Goal: Task Accomplishment & Management: Manage account settings

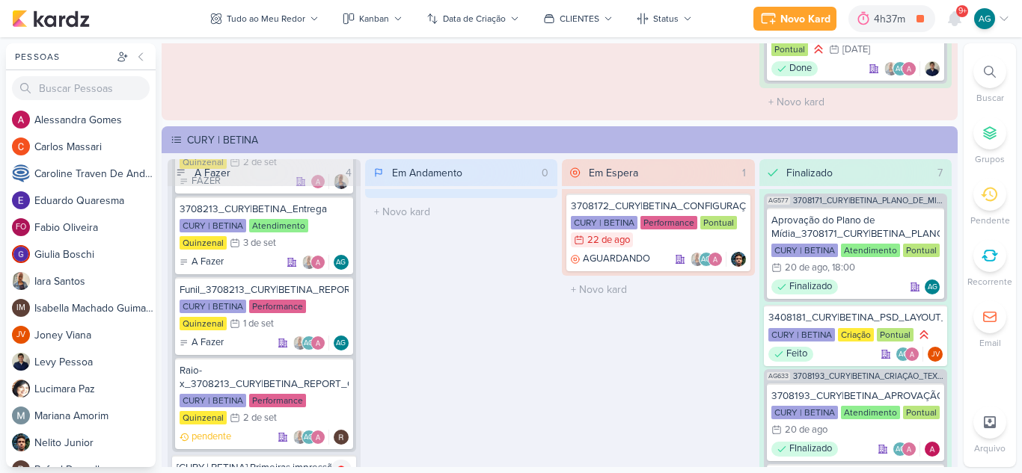
scroll to position [2169, 0]
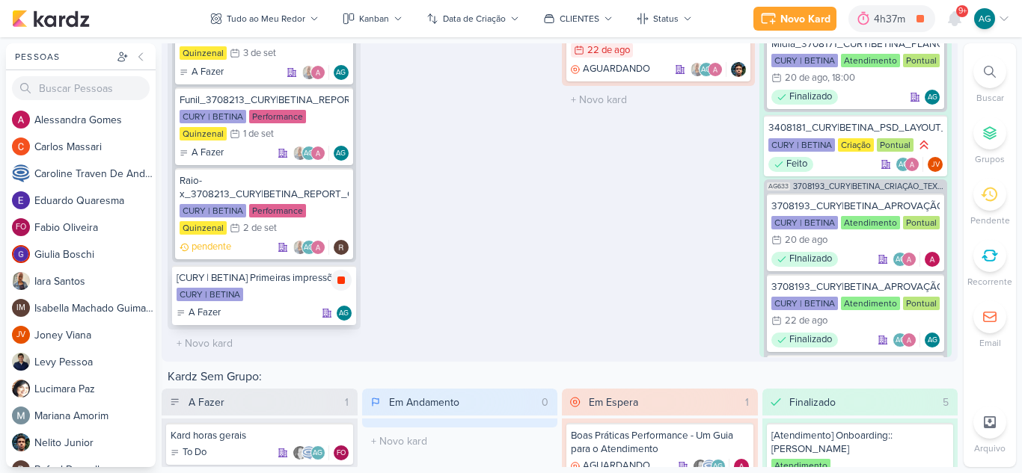
click at [342, 290] on div at bounding box center [341, 280] width 21 height 21
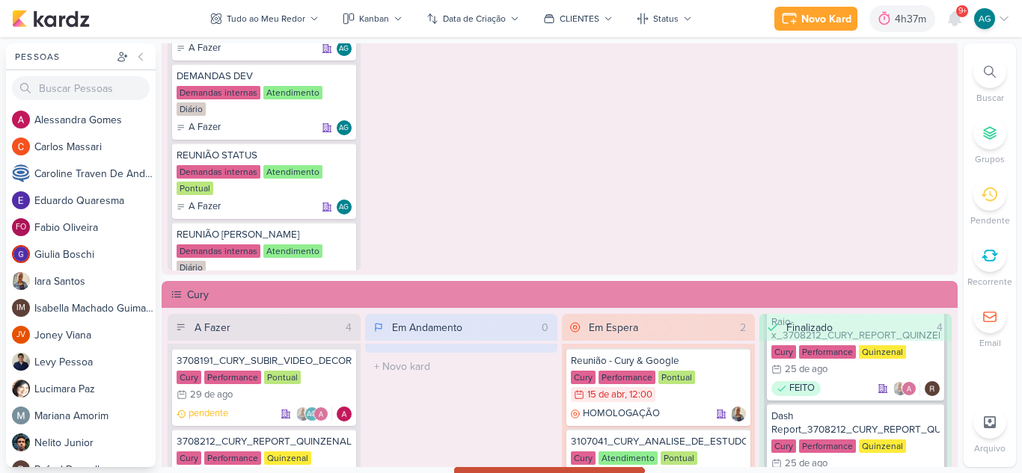
scroll to position [960, 0]
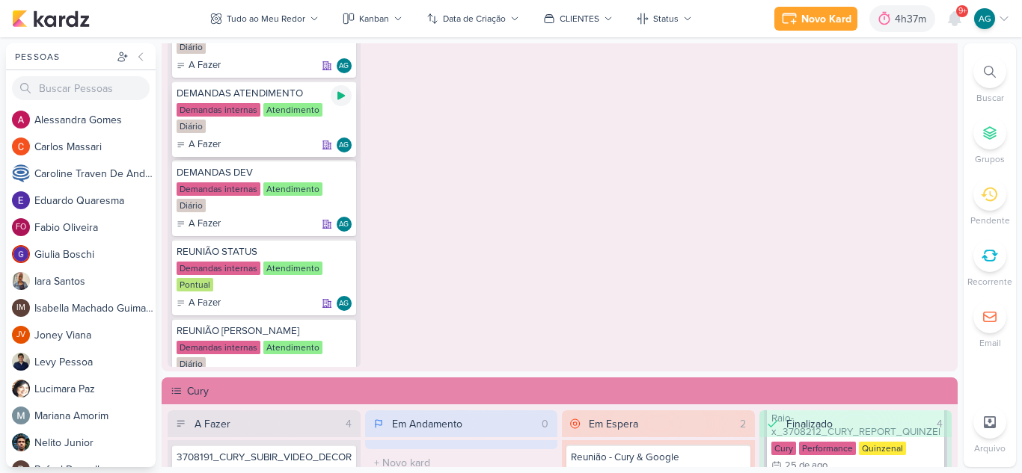
click at [340, 101] on icon at bounding box center [341, 96] width 12 height 12
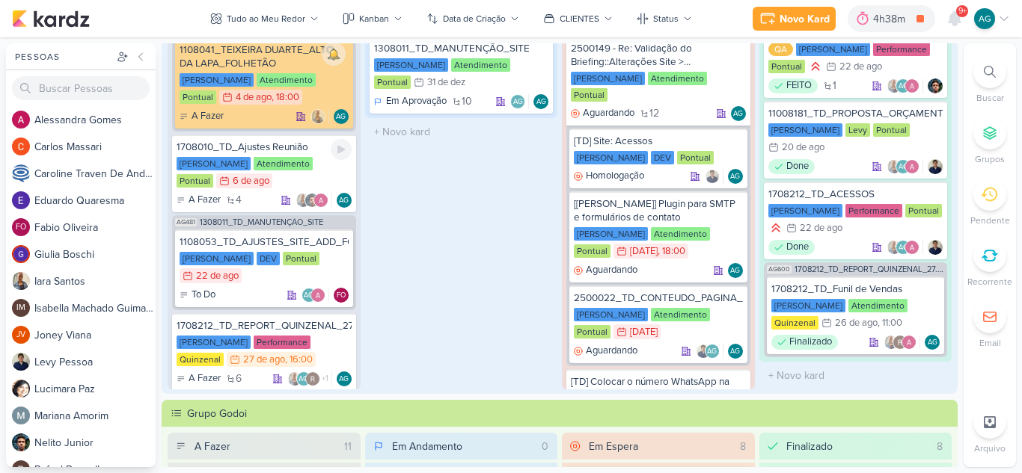
scroll to position [375, 0]
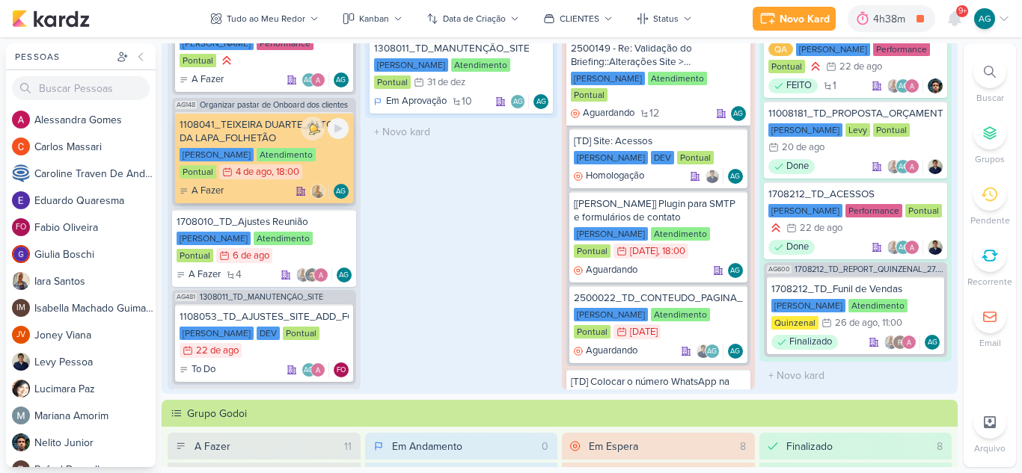
click at [267, 144] on div "1108041_TEIXEIRA DUARTE_ALTO DA LAPA_FOLHETÃO" at bounding box center [264, 131] width 169 height 27
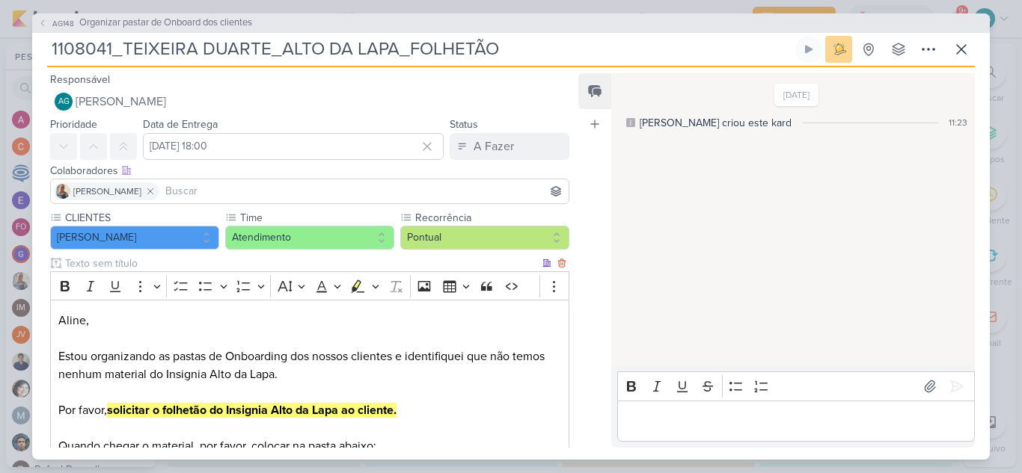
scroll to position [150, 0]
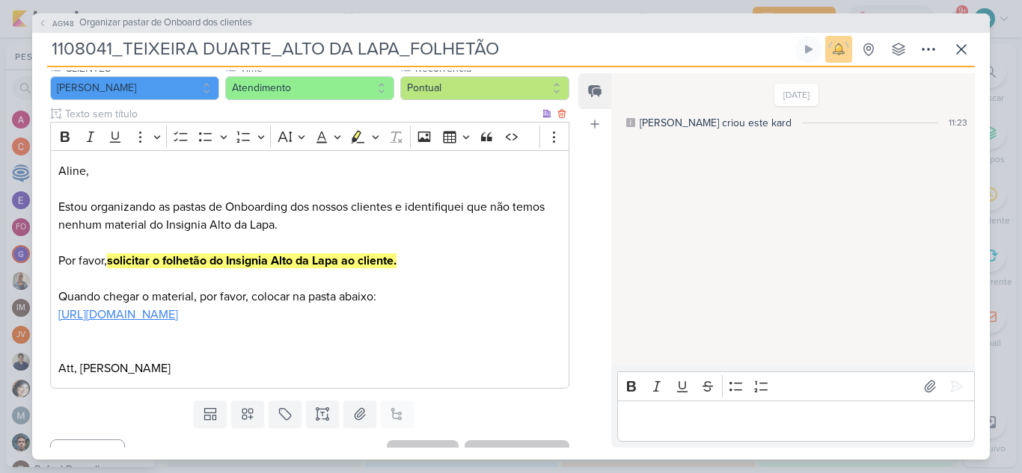
click at [178, 307] on link "[URL][DOMAIN_NAME]" at bounding box center [118, 314] width 120 height 15
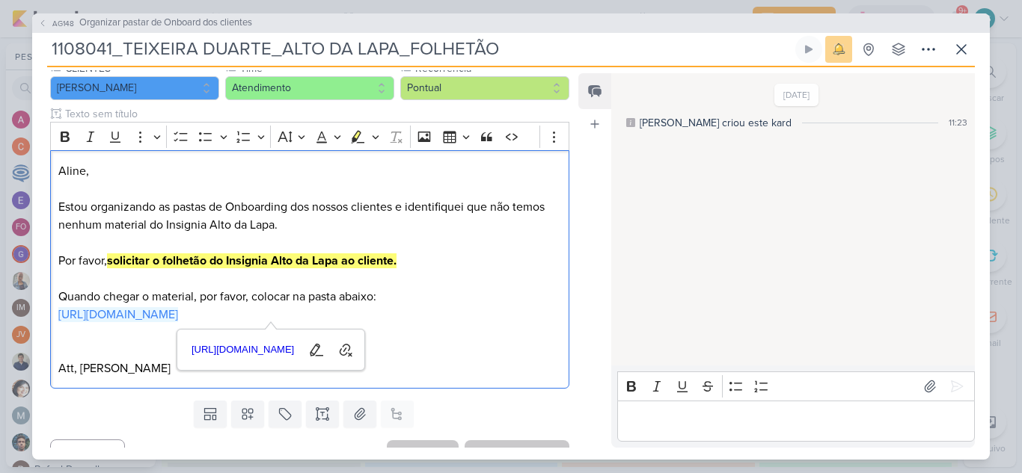
click at [702, 420] on p "Editor editing area: main" at bounding box center [796, 421] width 342 height 18
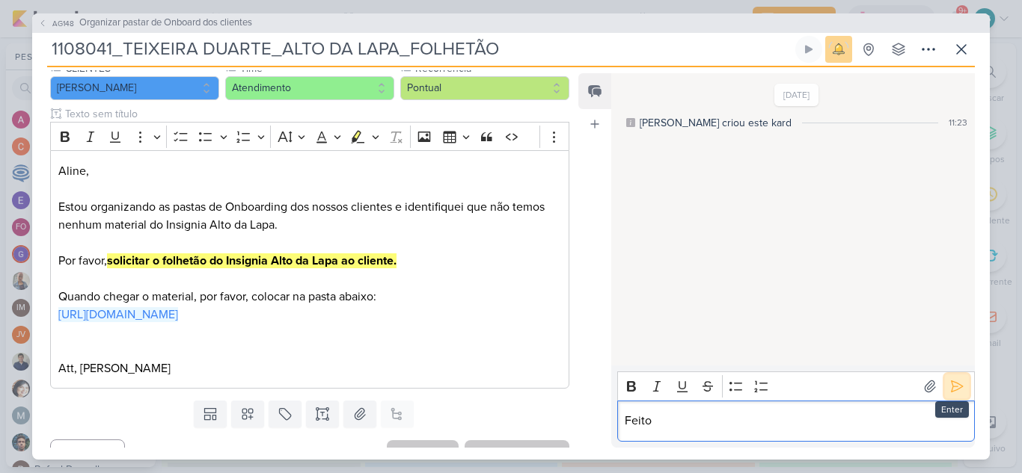
click at [951, 383] on icon at bounding box center [956, 386] width 11 height 11
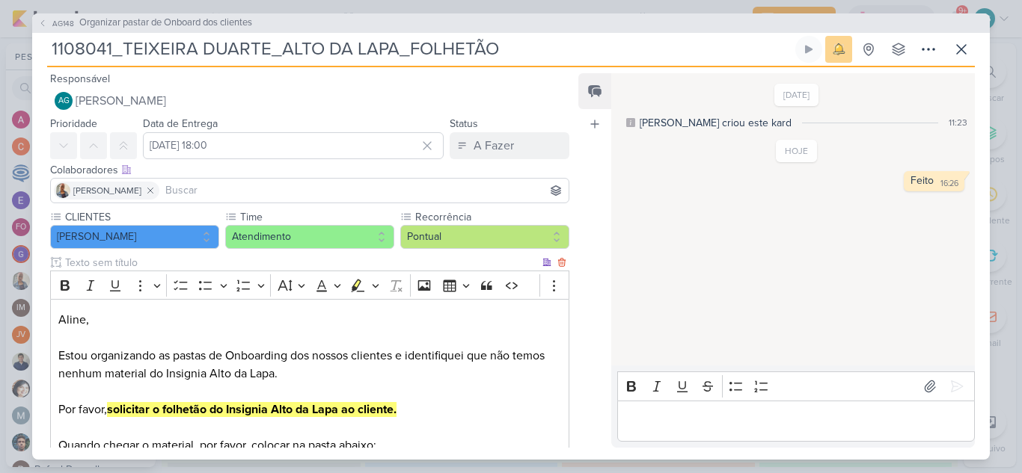
scroll to position [0, 0]
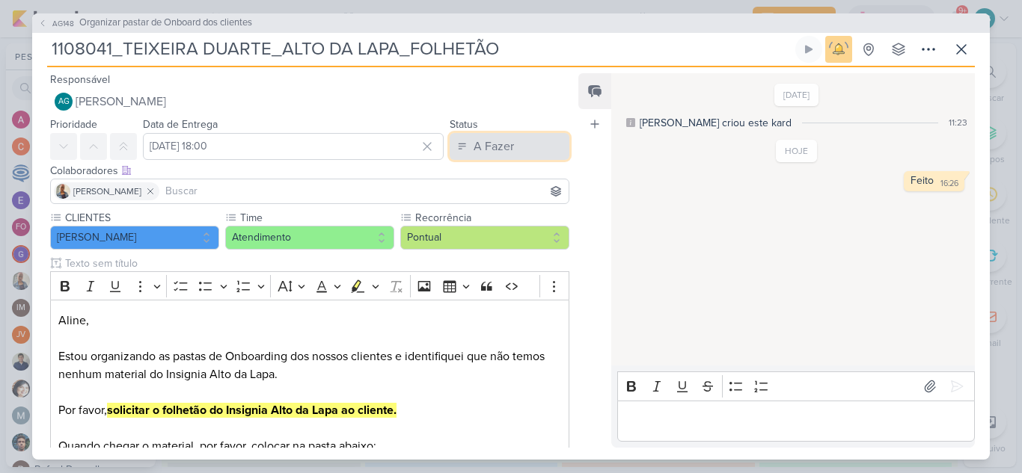
click at [487, 134] on button "A Fazer" at bounding box center [510, 146] width 120 height 27
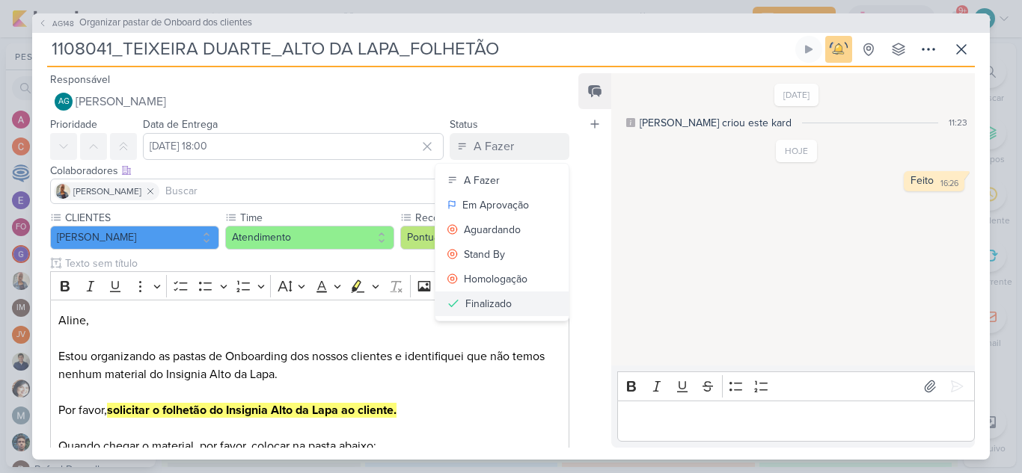
click at [481, 300] on div "Finalizado" at bounding box center [488, 304] width 46 height 16
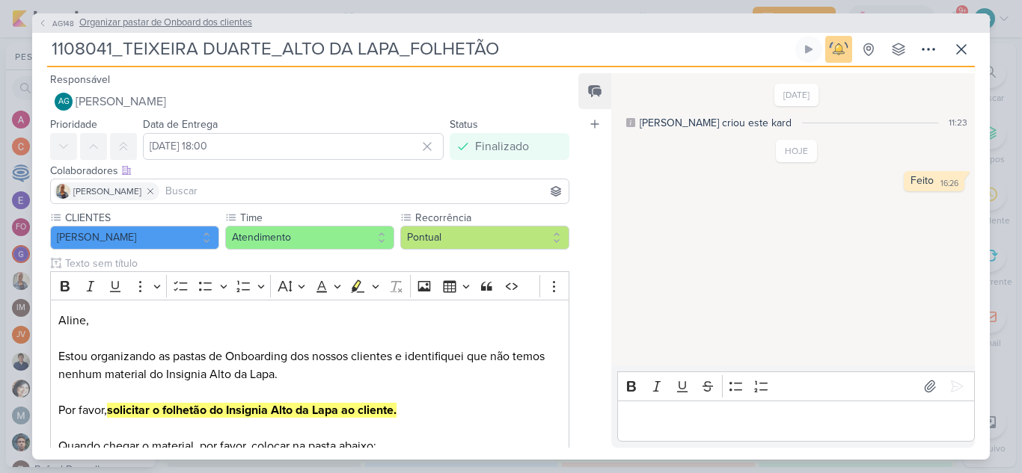
click at [201, 25] on span "Organizar pastar de Onboard dos clientes" at bounding box center [165, 23] width 173 height 15
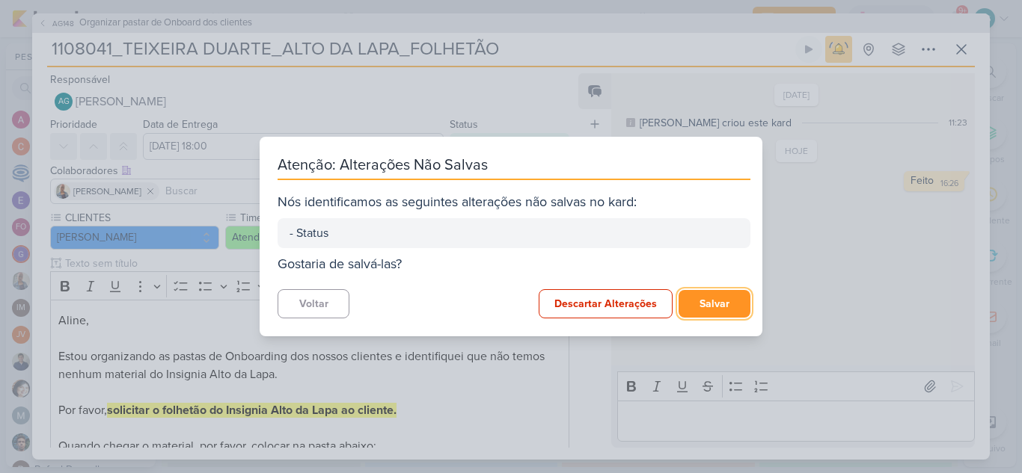
click at [707, 309] on button "Salvar" at bounding box center [714, 304] width 72 height 28
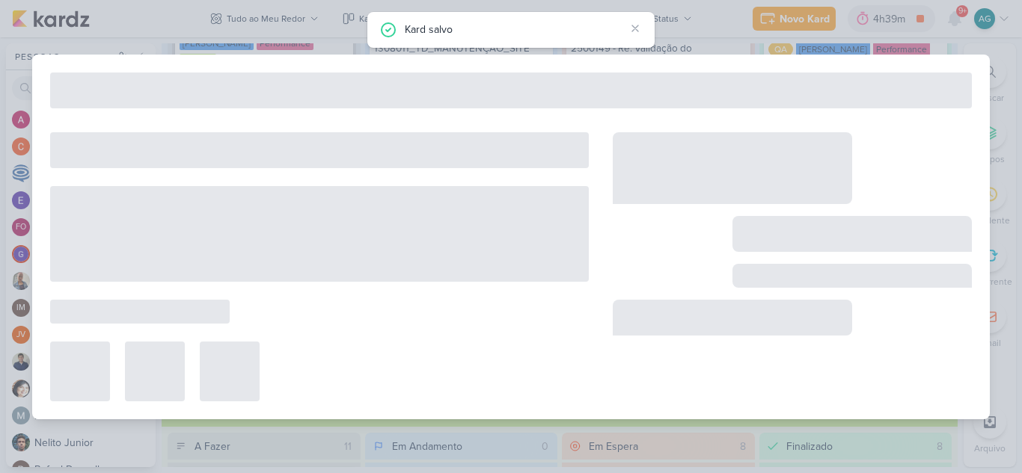
type input "Organizar pastar de Onboard dos clientes"
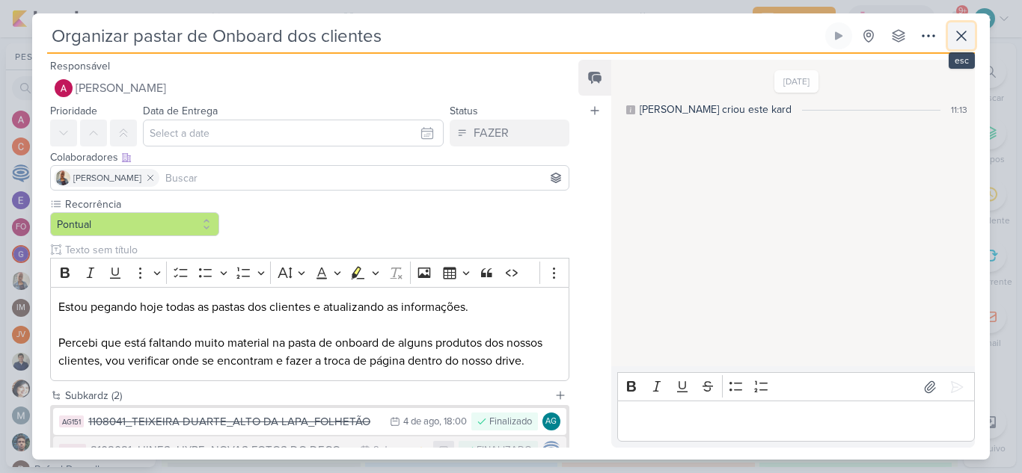
click at [957, 38] on icon at bounding box center [961, 36] width 18 height 18
